Goal: Task Accomplishment & Management: Use online tool/utility

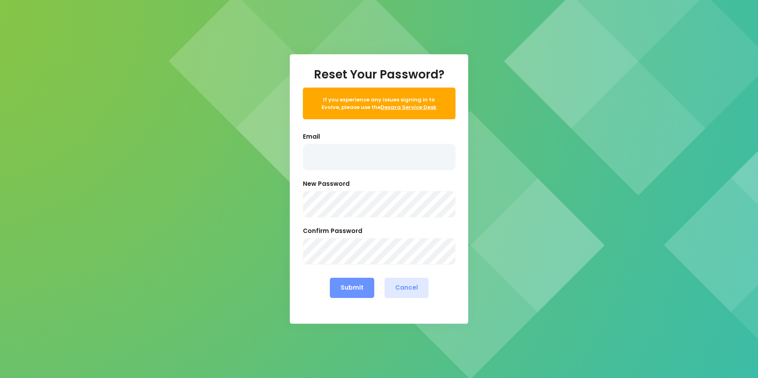
type input "karen.hoskin@stjohn.org.nz"
click at [393, 238] on div "Confirm Password" at bounding box center [379, 229] width 153 height 18
click at [350, 283] on button "Submit" at bounding box center [352, 288] width 44 height 20
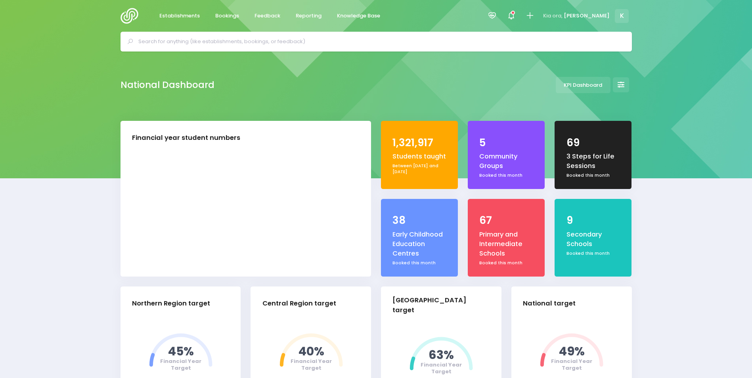
select select "5"
click at [194, 34] on div at bounding box center [377, 42] width 512 height 20
click at [194, 39] on input "text" at bounding box center [379, 42] width 483 height 12
click at [204, 39] on input "text" at bounding box center [379, 42] width 483 height 12
paste input "2026 EDUCATOR HUI - **SAVE THE DATE** 28TH and 29TH January 2026 The 2026 Educa…"
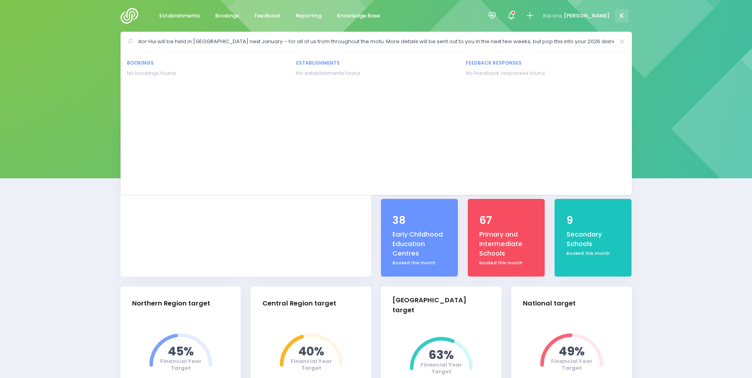
type input "2026 EDUCATOR HUI - **SAVE THE DATE** 28TH and 29TH January 2026 The 2026 Educa…"
click at [194, 42] on input "2026 EDUCATOR HUI - **SAVE THE DATE** 28TH and 29TH January 2026 The 2026 Educa…" at bounding box center [376, 42] width 476 height 12
click at [65, 113] on div "National Dashboard KPI Dashboard" at bounding box center [376, 86] width 752 height 69
click at [186, 16] on span "Establishments" at bounding box center [179, 16] width 40 height 8
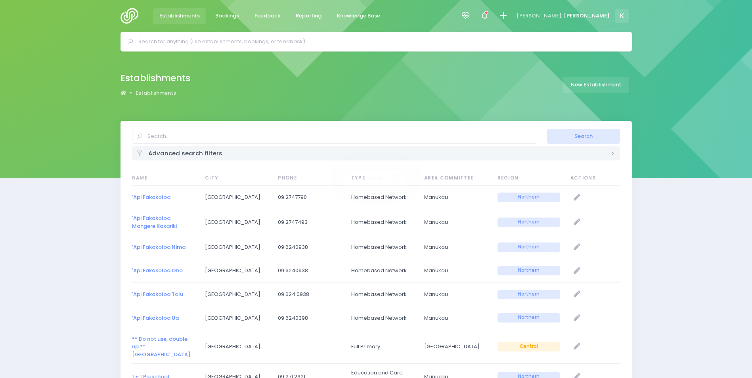
select select "20"
click at [172, 46] on input "text" at bounding box center [379, 42] width 483 height 12
click at [220, 14] on span "Bookings" at bounding box center [227, 16] width 24 height 8
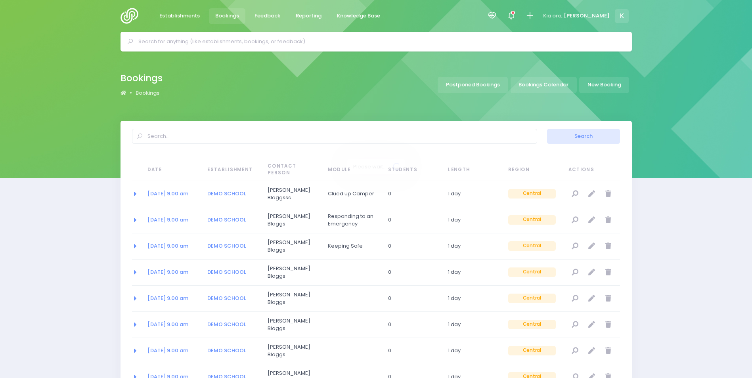
select select "20"
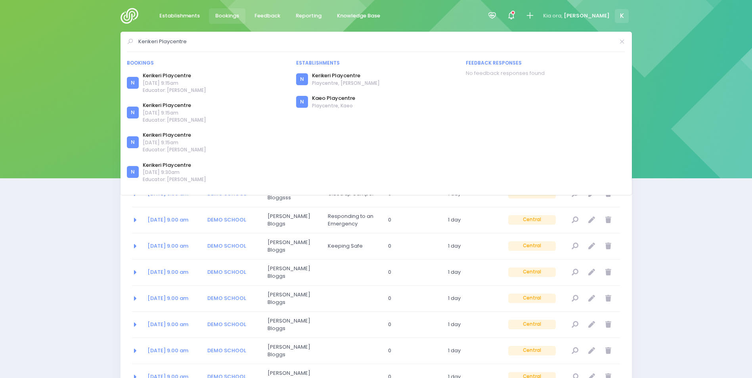
drag, startPoint x: 216, startPoint y: 41, endPoint x: 29, endPoint y: 42, distance: 186.8
click at [29, 42] on div "Kerikeri Playcentre Bookings N N N N N N N" at bounding box center [376, 42] width 752 height 20
paste input "[PERSON_NAME] Whetu ECE"
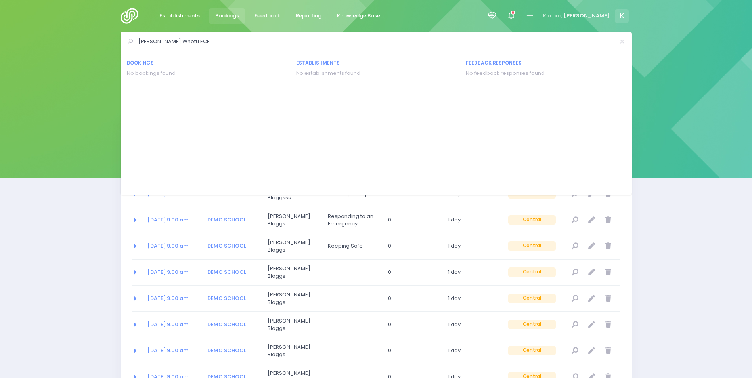
click at [159, 44] on input "[PERSON_NAME] Whetu ECE" at bounding box center [376, 42] width 476 height 12
drag, startPoint x: 160, startPoint y: 42, endPoint x: 293, endPoint y: 21, distance: 135.4
click at [271, 38] on input "[PERSON_NAME] Whetu ECE" at bounding box center [376, 42] width 476 height 12
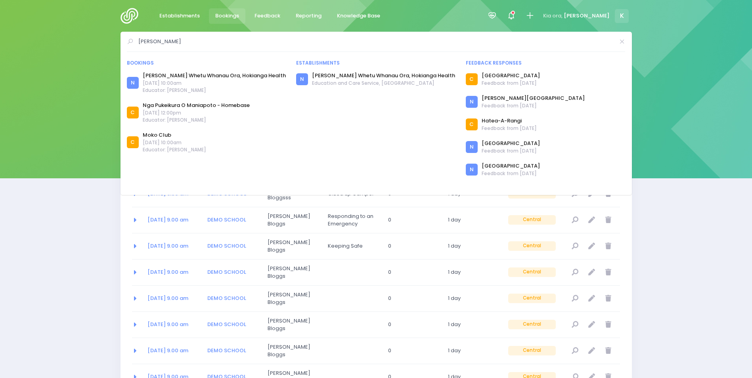
drag, startPoint x: 167, startPoint y: 38, endPoint x: 130, endPoint y: 34, distance: 37.1
click at [130, 34] on div "[PERSON_NAME] Bookings N [PERSON_NAME] Whetu Whanau Ora, Hokianga Health C" at bounding box center [377, 113] width 512 height 163
paste input "Family Link Childcare"
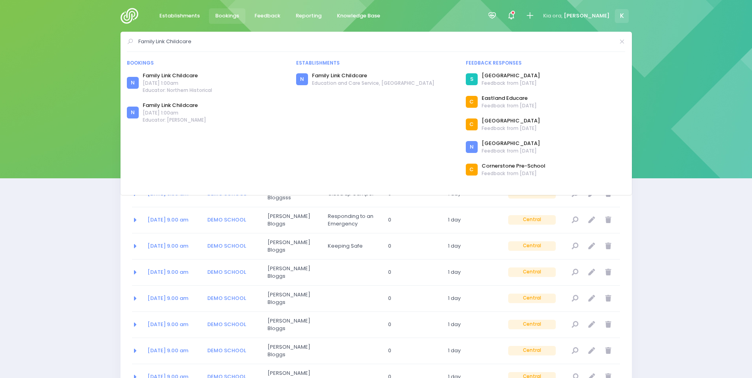
click at [171, 43] on input "Family Link Childcare" at bounding box center [376, 42] width 476 height 12
drag, startPoint x: 168, startPoint y: 40, endPoint x: 267, endPoint y: 36, distance: 98.5
click at [267, 36] on input "Family Link Childcare" at bounding box center [376, 42] width 476 height 12
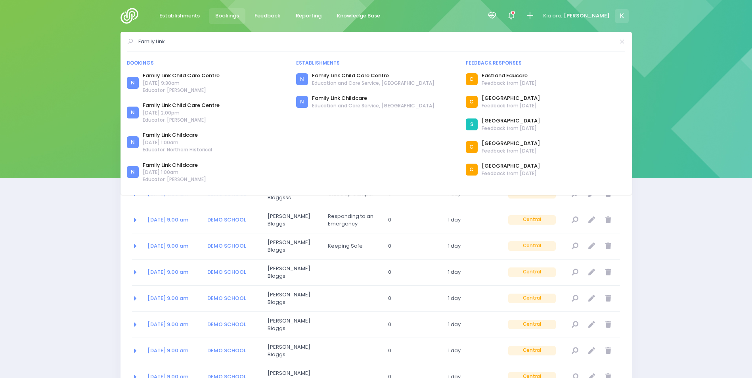
click at [57, 78] on div "Bookings Bookings Postponed Bookings Bookings Calendar New Booking" at bounding box center [376, 86] width 752 height 69
click at [179, 44] on input "Family Link" at bounding box center [376, 42] width 476 height 12
drag, startPoint x: 178, startPoint y: 44, endPoint x: 102, endPoint y: 35, distance: 77.0
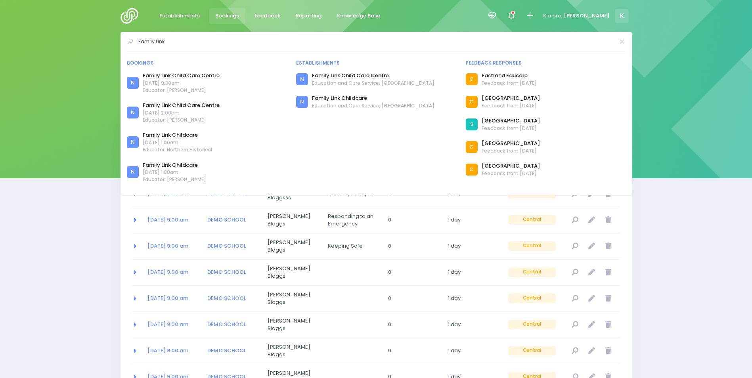
click at [102, 36] on div "Family Link Bookings N N" at bounding box center [376, 42] width 752 height 20
paste input "Nurture by Nature"
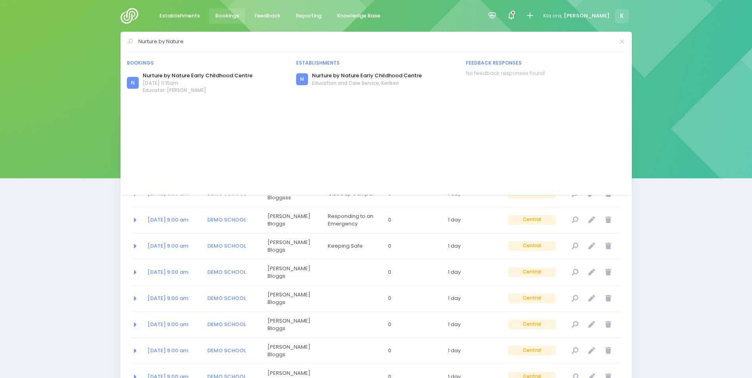
type input "Nurture by Nature"
